Goal: Feedback & Contribution: Leave review/rating

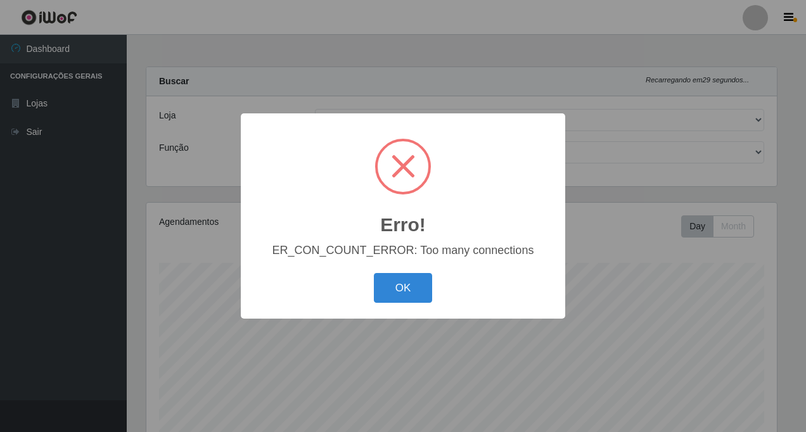
select select "318"
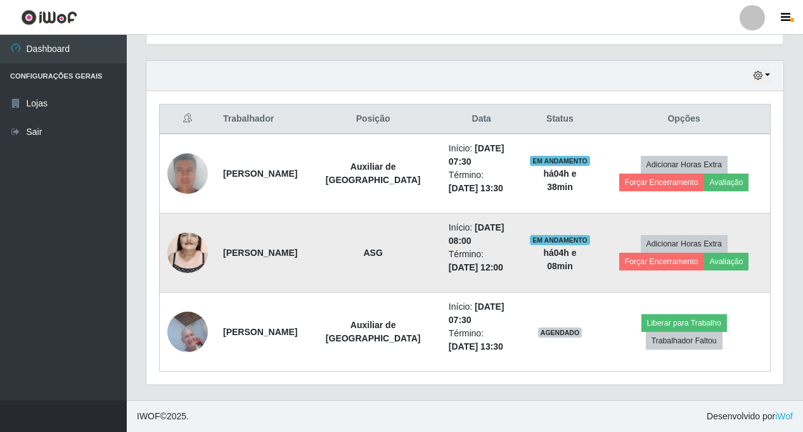
scroll to position [263, 637]
click at [737, 260] on button "Avaliação" at bounding box center [726, 262] width 45 height 18
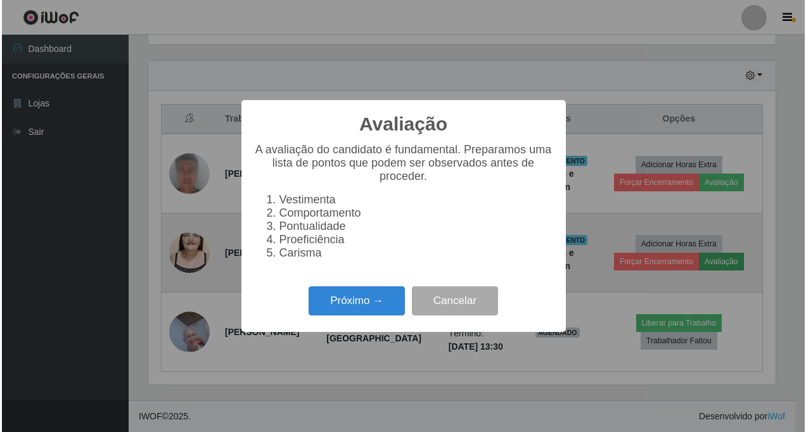
scroll to position [263, 630]
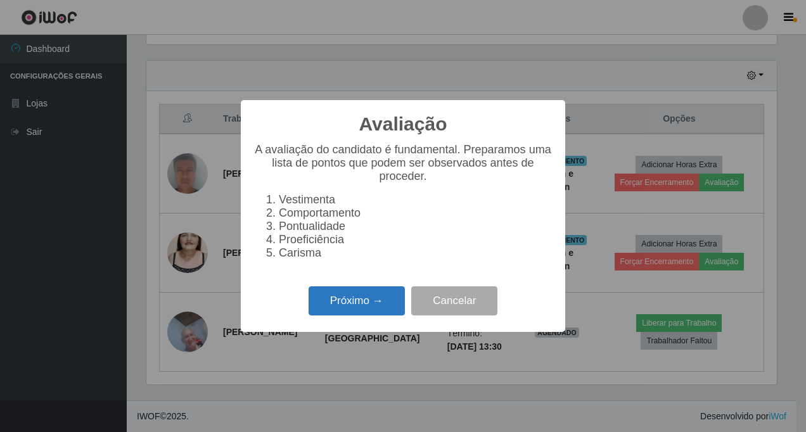
click at [353, 308] on button "Próximo →" at bounding box center [357, 301] width 96 height 30
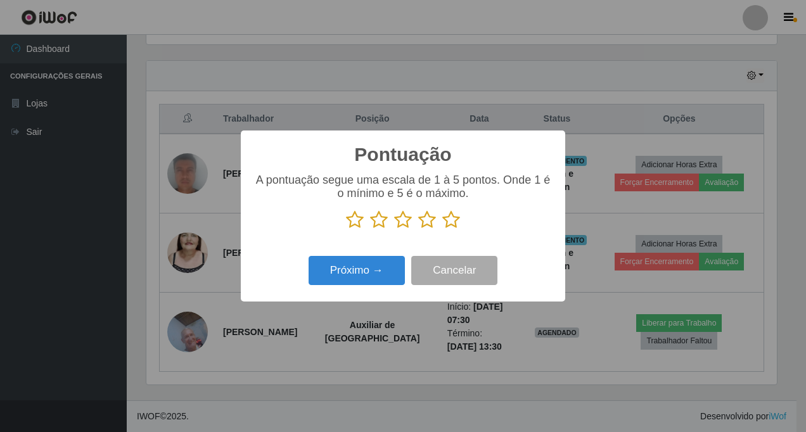
click at [450, 220] on icon at bounding box center [451, 219] width 18 height 19
click at [442, 229] on input "radio" at bounding box center [442, 229] width 0 height 0
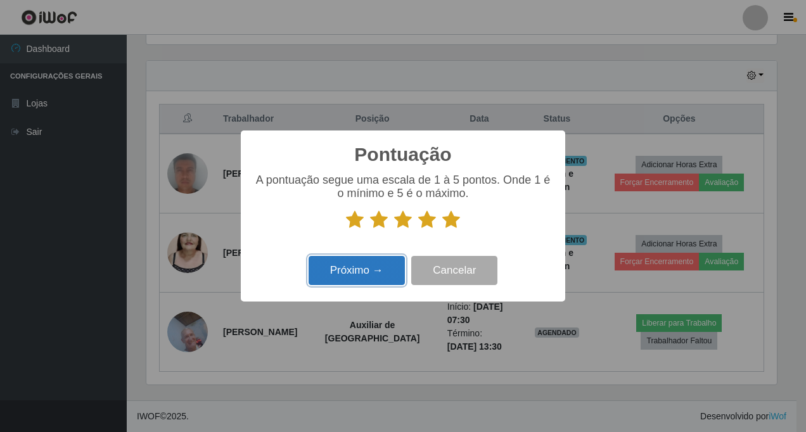
click at [356, 276] on button "Próximo →" at bounding box center [357, 271] width 96 height 30
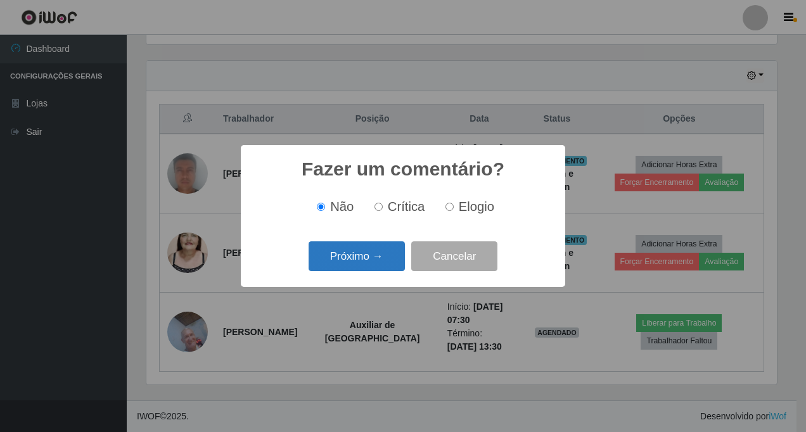
click at [348, 262] on button "Próximo →" at bounding box center [357, 256] width 96 height 30
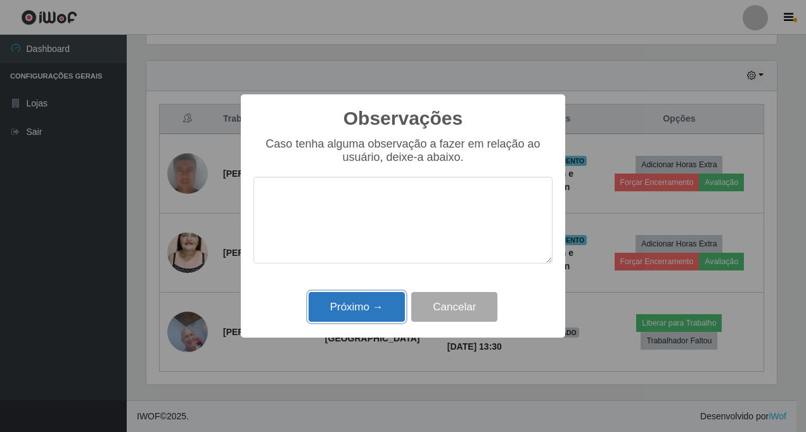
click at [346, 304] on button "Próximo →" at bounding box center [357, 307] width 96 height 30
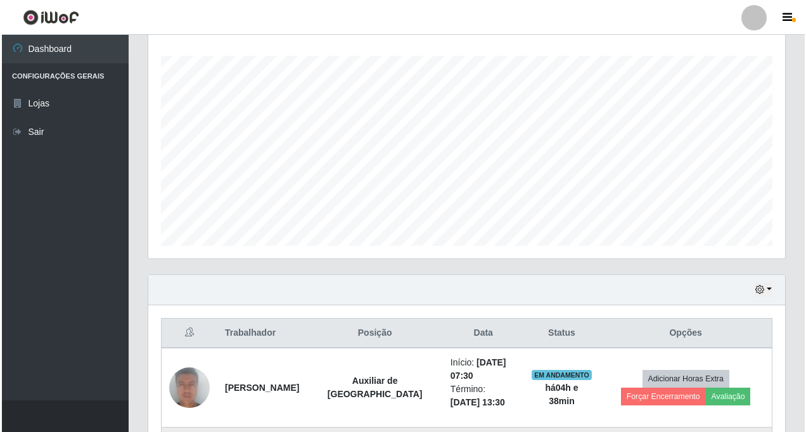
scroll to position [421, 0]
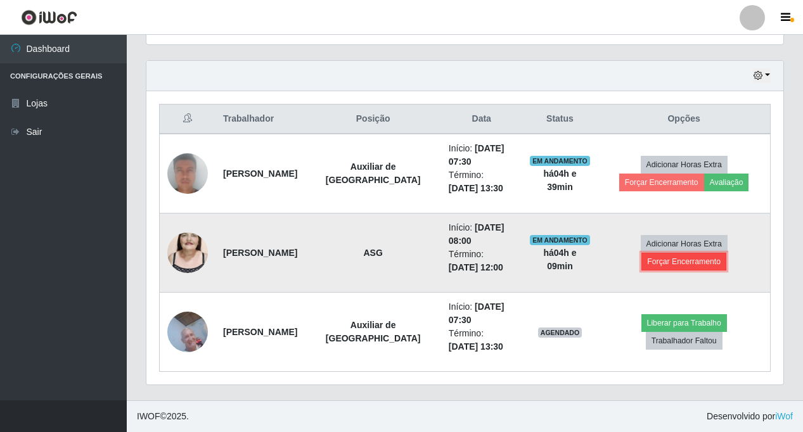
click at [687, 263] on button "Forçar Encerramento" at bounding box center [683, 262] width 85 height 18
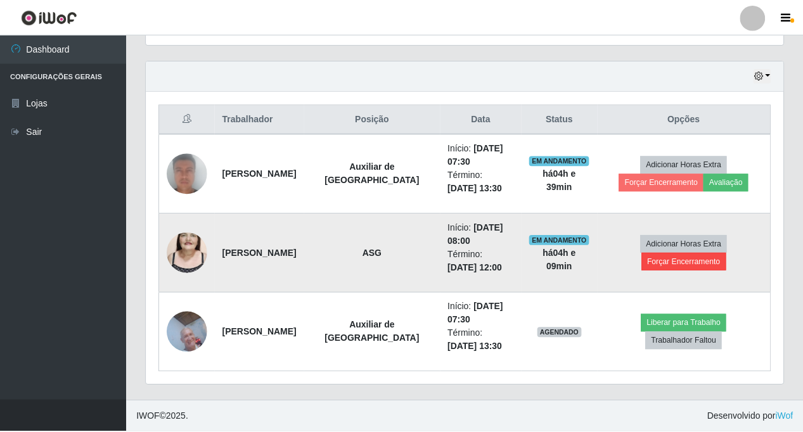
scroll to position [263, 630]
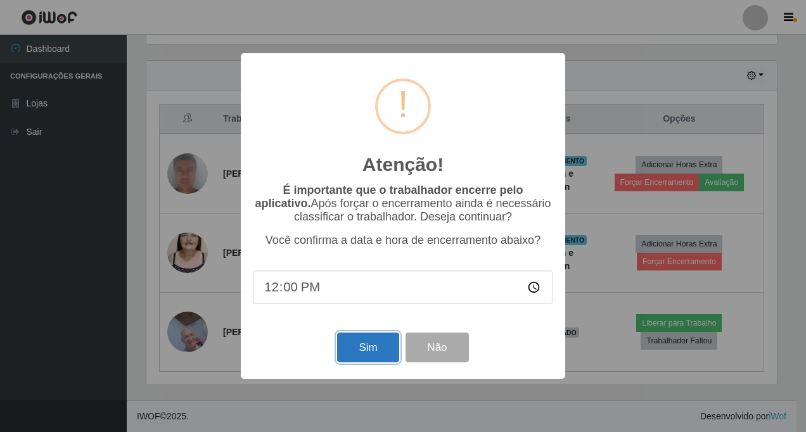
click at [362, 353] on button "Sim" at bounding box center [367, 348] width 61 height 30
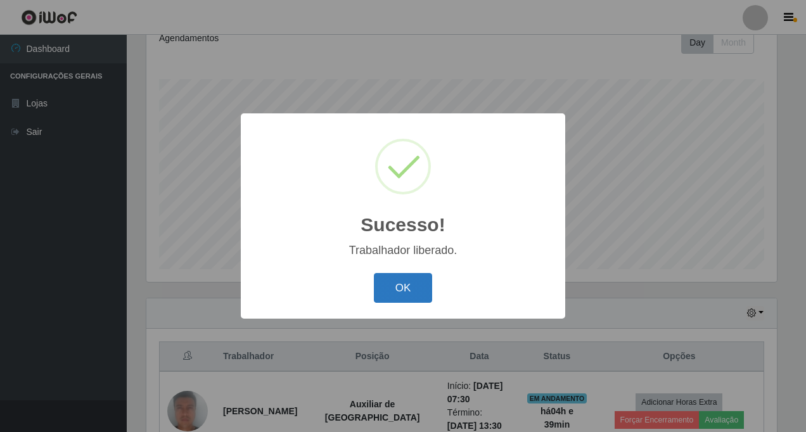
click at [412, 286] on button "OK" at bounding box center [403, 288] width 59 height 30
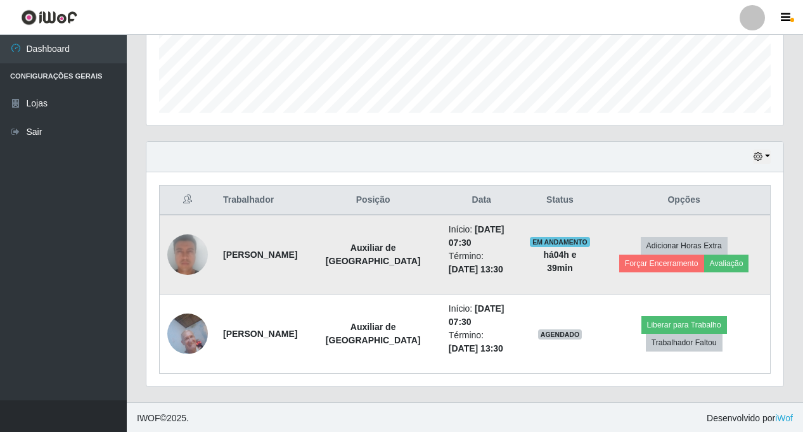
scroll to position [342, 0]
